Goal: Information Seeking & Learning: Check status

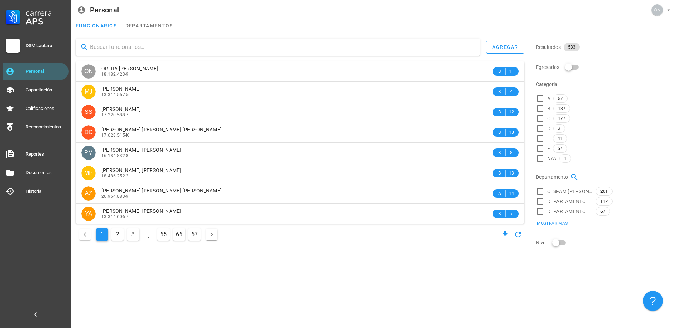
click at [113, 56] on div "agregar ON ORITIA [PERSON_NAME] 18.182.423-9 B 11 [PERSON_NAME] [PERSON_NAME] C…" at bounding box center [300, 141] width 455 height 210
click at [134, 43] on input "text" at bounding box center [282, 46] width 385 height 11
type input "cabrale"
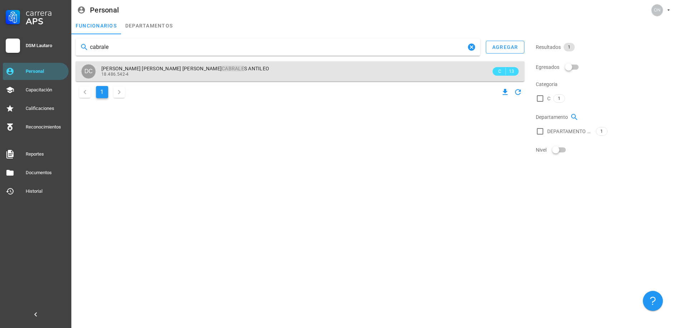
click at [141, 68] on span "[PERSON_NAME] [PERSON_NAME] [PERSON_NAME] CABRALE S ANTILEO" at bounding box center [185, 69] width 168 height 6
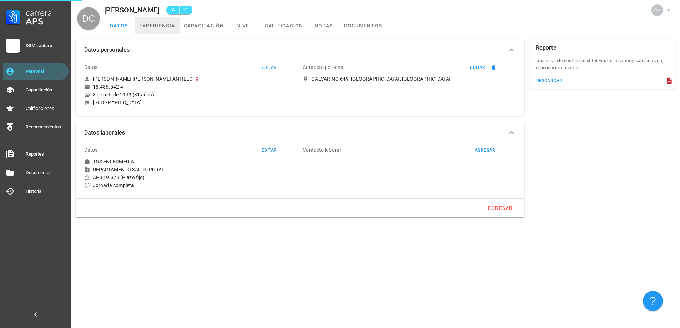
click at [166, 33] on link "experiencia" at bounding box center [157, 25] width 45 height 17
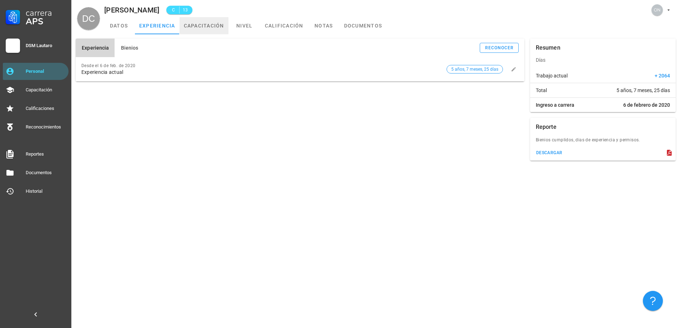
click at [218, 27] on link "capacitación" at bounding box center [204, 25] width 49 height 17
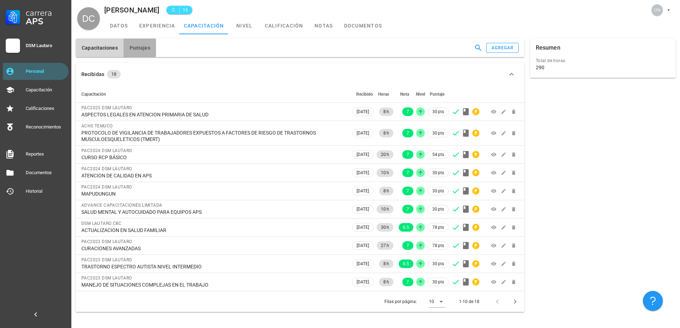
click at [140, 51] on button "Puntajes" at bounding box center [140, 48] width 33 height 19
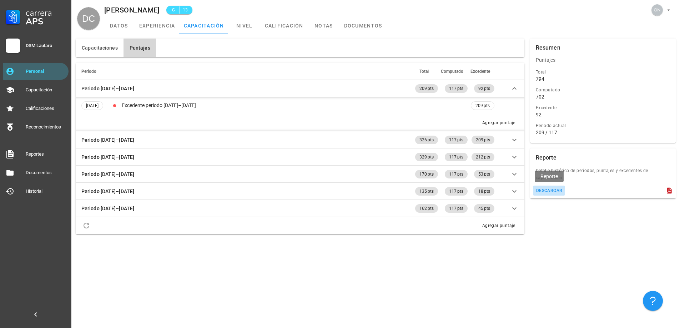
click at [555, 188] on div "descargar" at bounding box center [549, 190] width 27 height 5
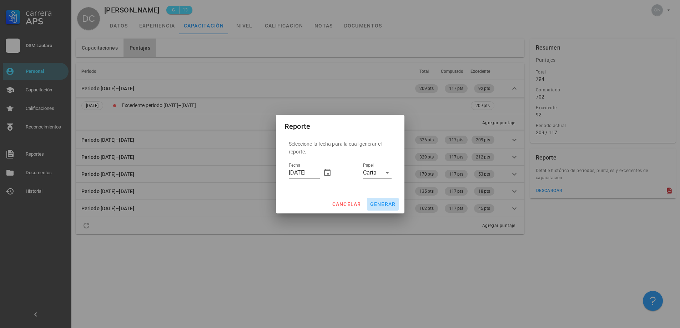
click at [373, 204] on span "generar" at bounding box center [383, 204] width 26 height 6
